Goal: Information Seeking & Learning: Learn about a topic

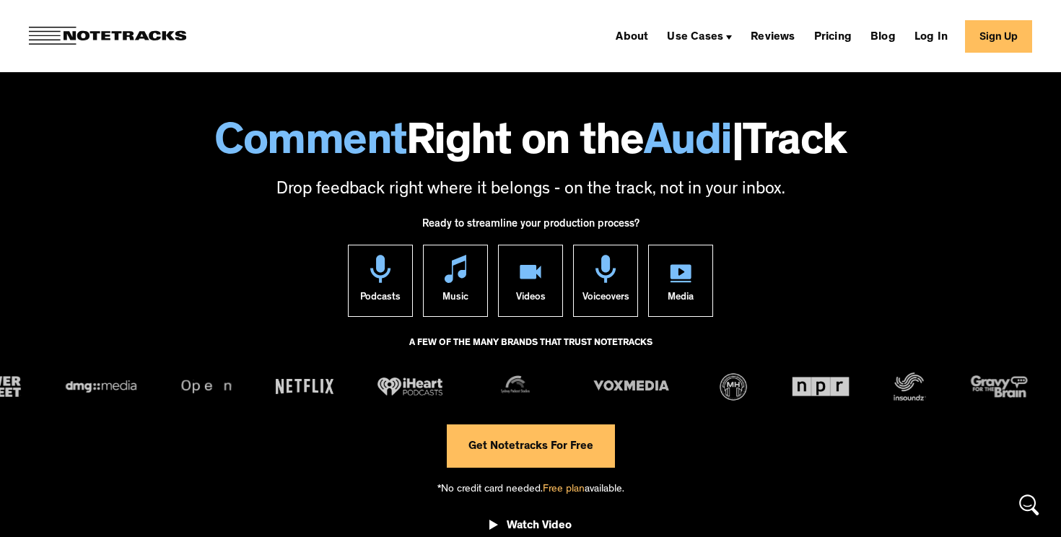
click at [179, 228] on div "Ready to streamline your production process? Podcasts Music Videos Voiceovers M…" at bounding box center [530, 383] width 1061 height 360
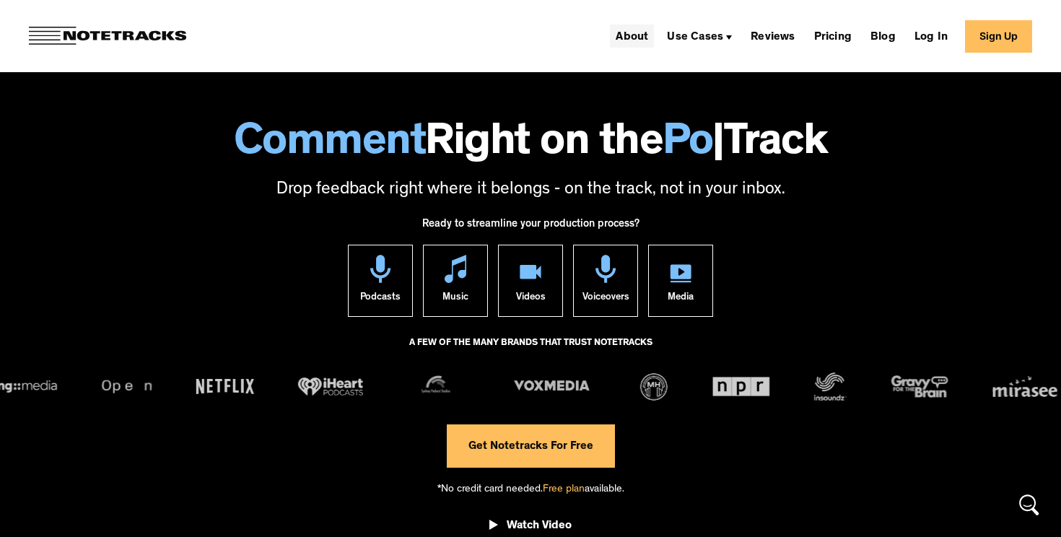
click at [642, 35] on link "About" at bounding box center [632, 36] width 44 height 23
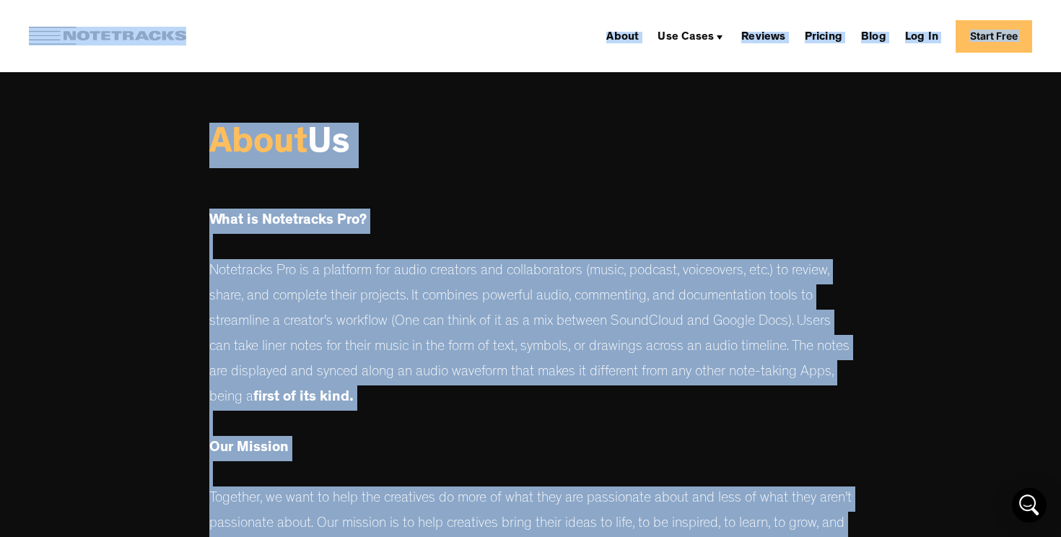
copy body "Lorem Ips Dolor Sitametcon Adipi Elitseddoe Tempo Incididun Utlaboreet Dolorema…"
